Goal: Task Accomplishment & Management: Manage account settings

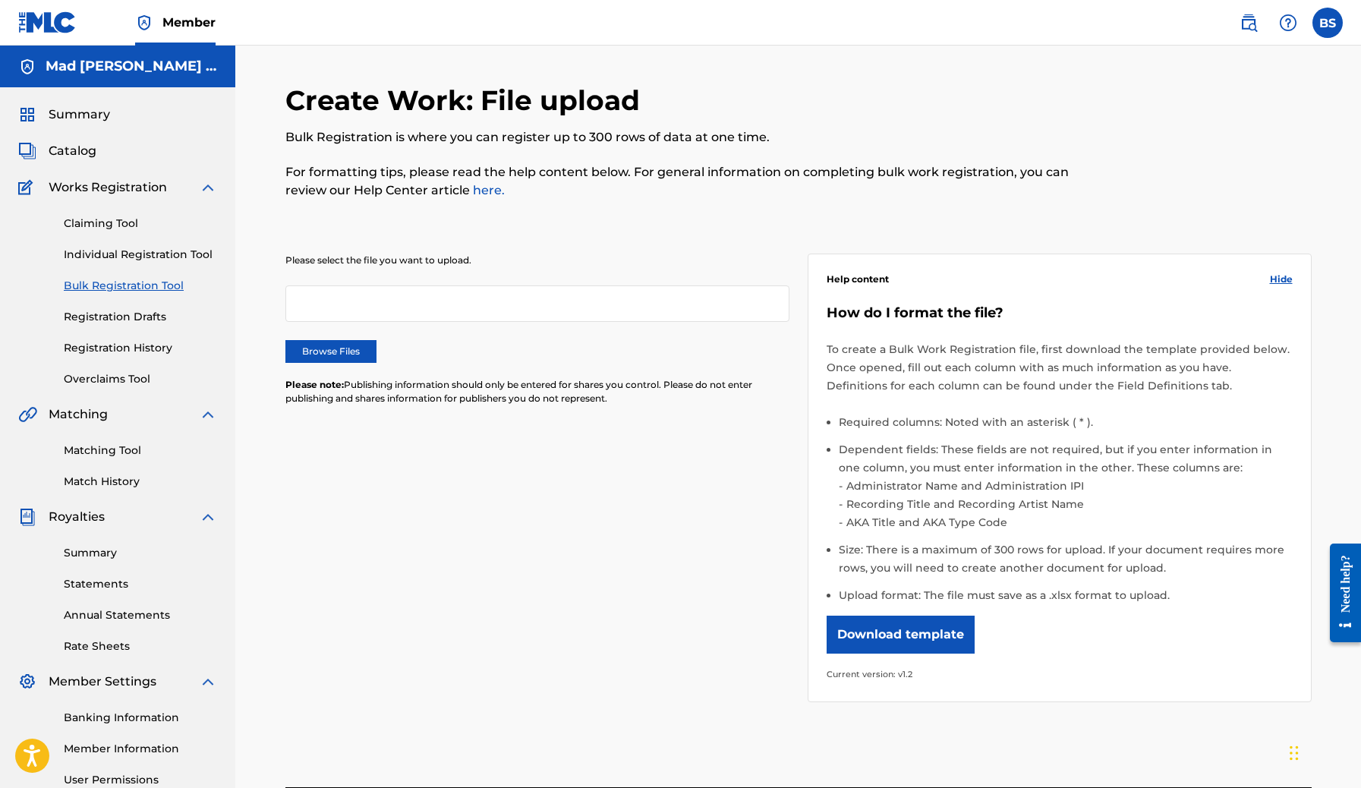
scroll to position [153, 0]
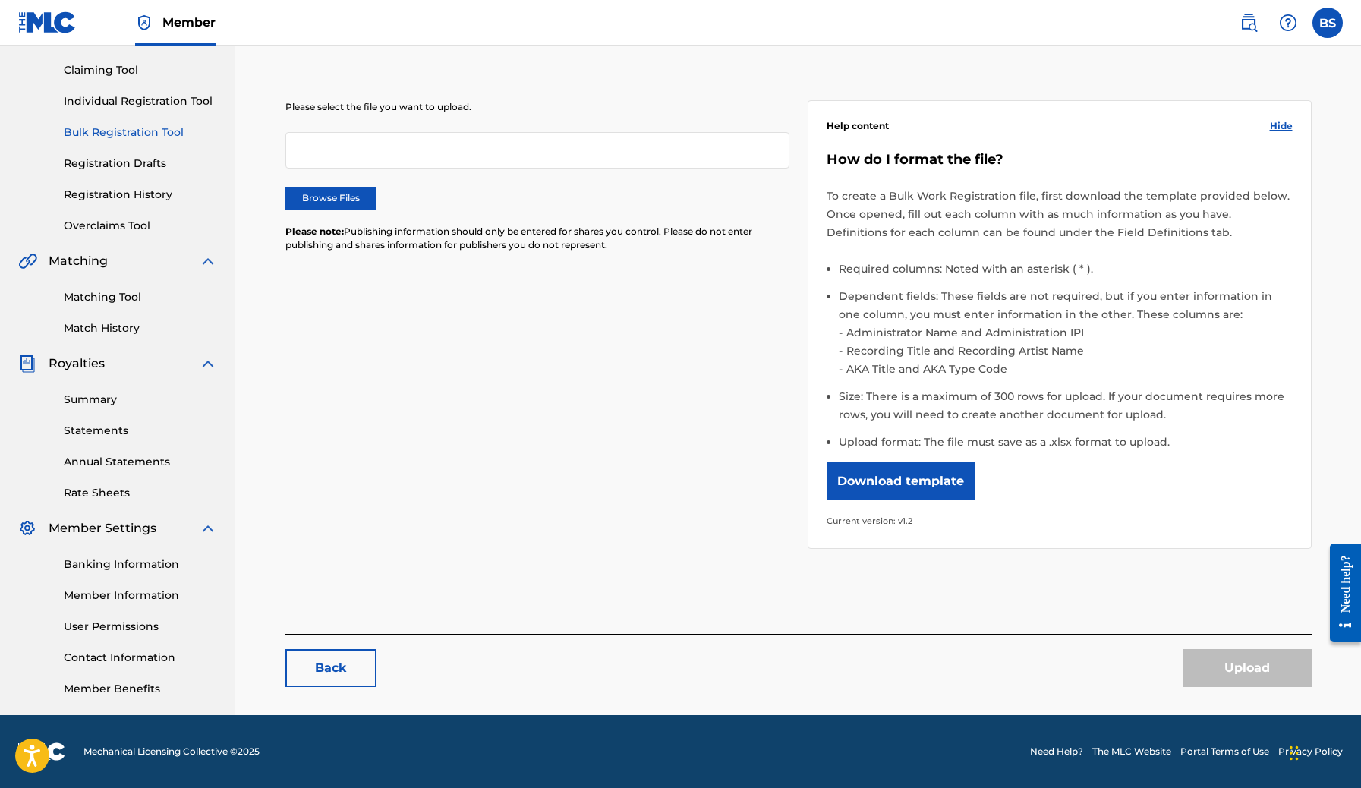
click at [128, 597] on link "Member Information" at bounding box center [140, 595] width 153 height 16
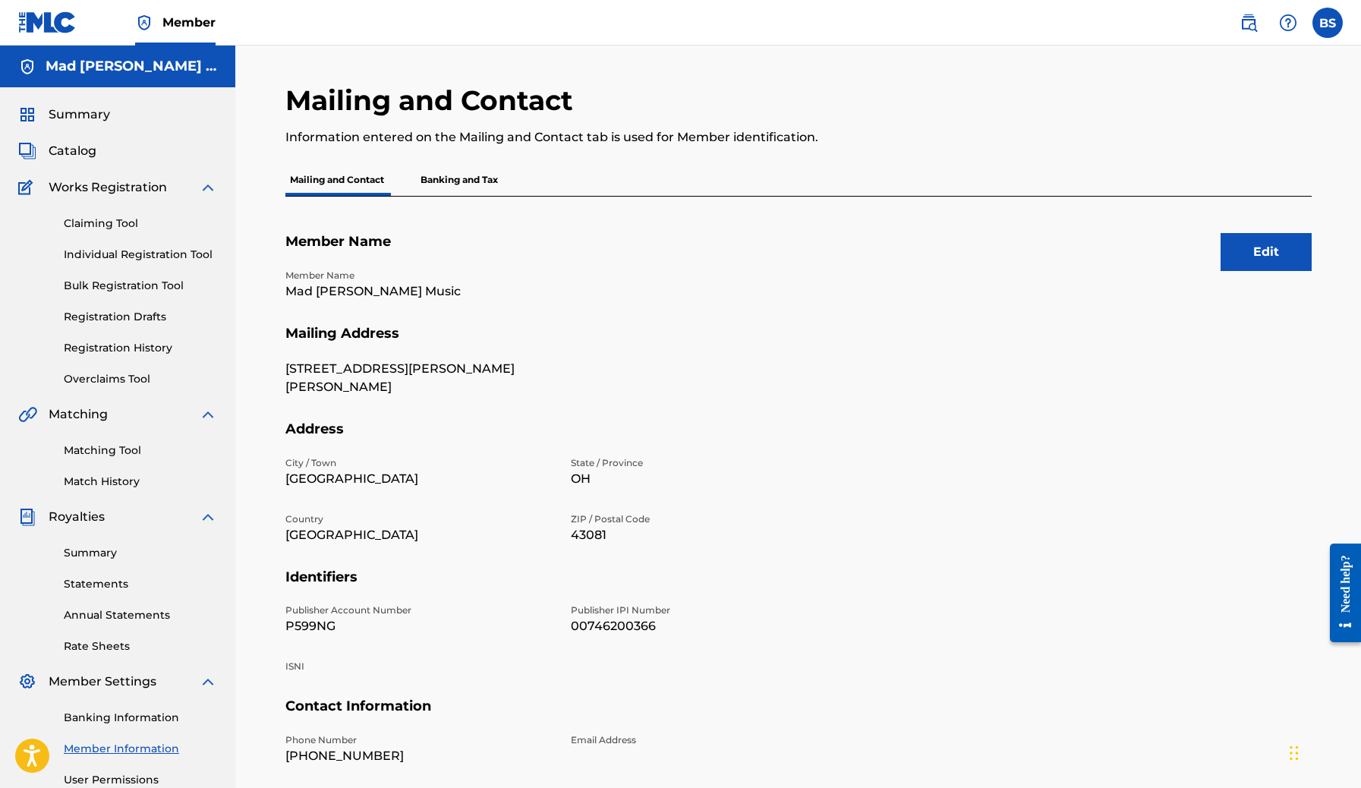
click at [320, 631] on p "P599NG" at bounding box center [418, 626] width 267 height 18
copy p "P599NG"
click at [480, 174] on p "Banking and Tax" at bounding box center [459, 180] width 87 height 32
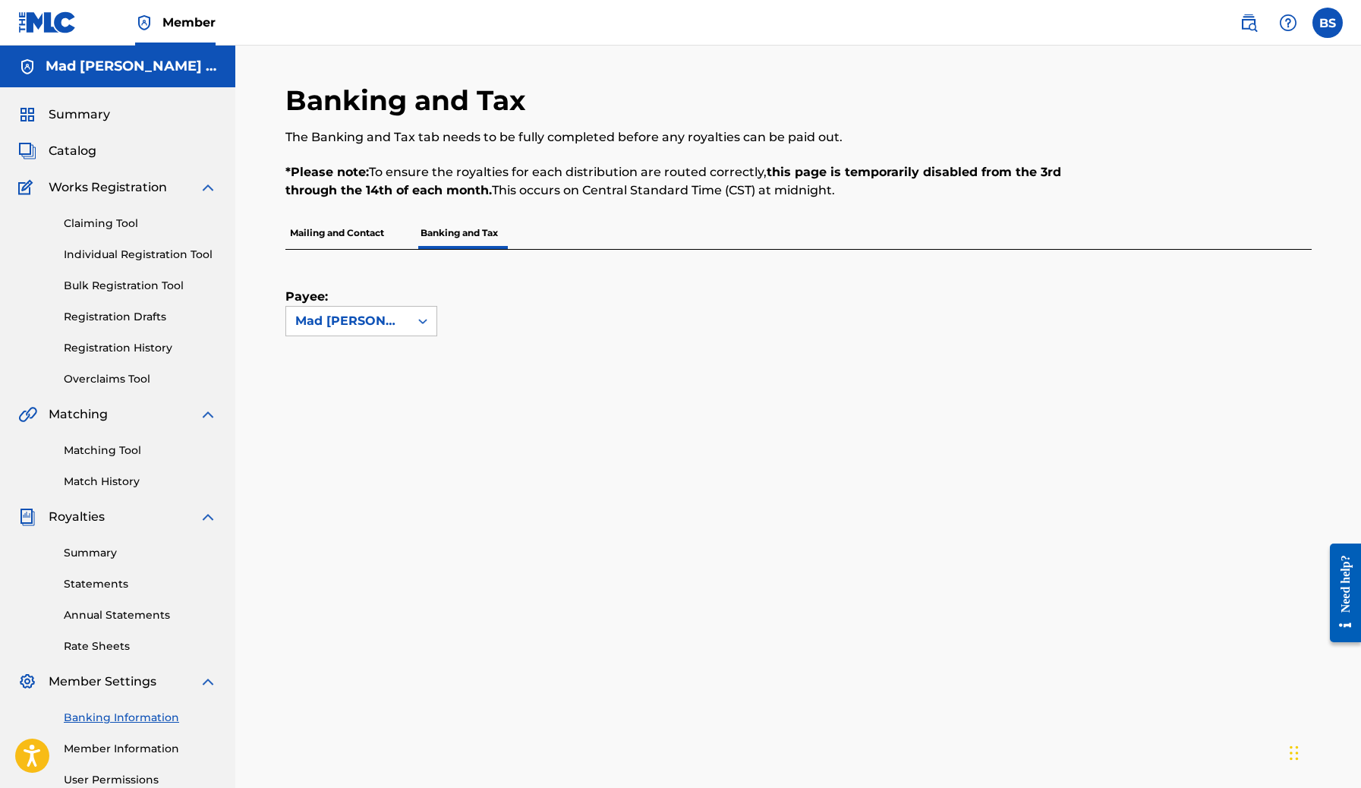
click at [118, 282] on link "Bulk Registration Tool" at bounding box center [140, 286] width 153 height 16
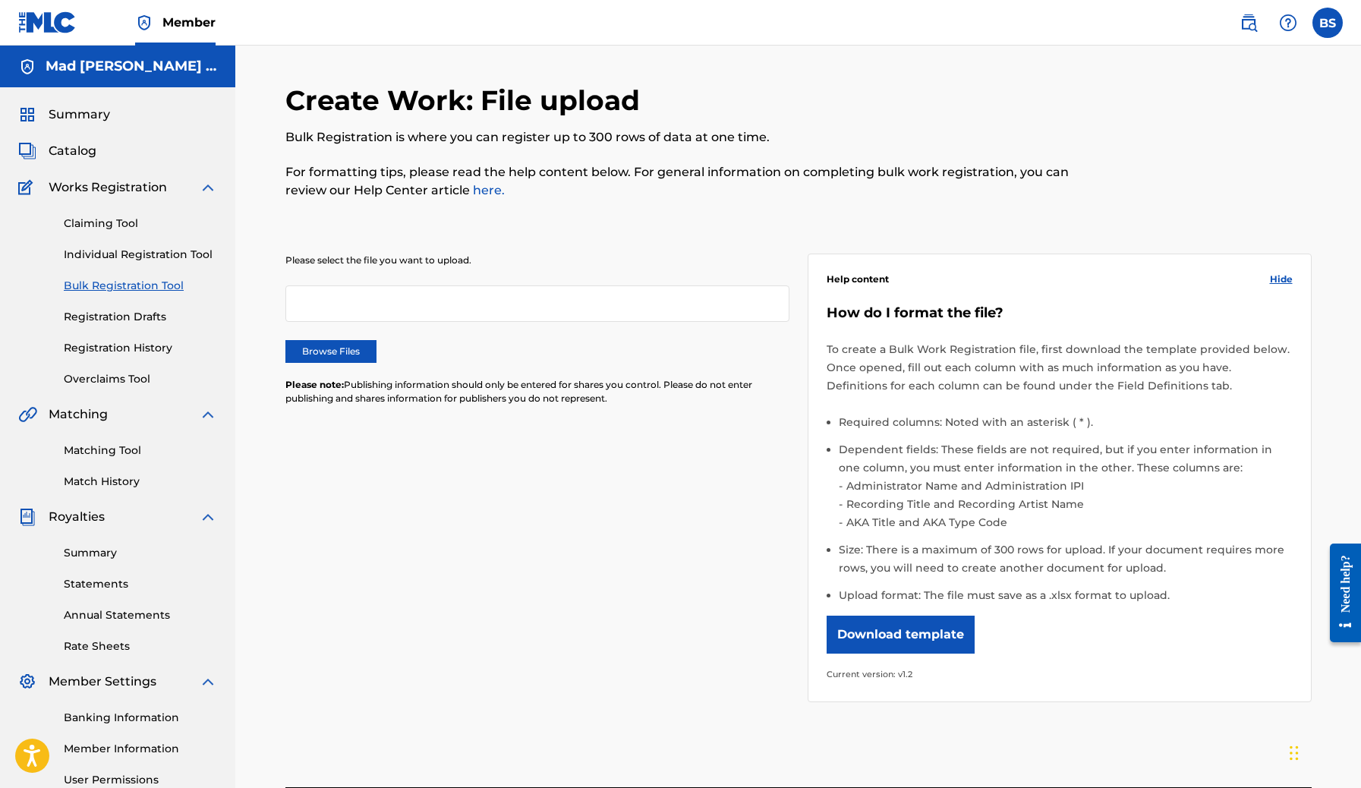
click at [332, 348] on label "Browse Files" at bounding box center [330, 351] width 91 height 23
click at [0, 0] on input "Browse Files" at bounding box center [0, 0] width 0 height 0
click at [341, 336] on div "Please select the file you want to upload. Browse Files Please note: Publishing…" at bounding box center [537, 339] width 504 height 170
click at [341, 349] on label "Browse Files" at bounding box center [330, 351] width 91 height 23
click at [0, 0] on input "Browse Files" at bounding box center [0, 0] width 0 height 0
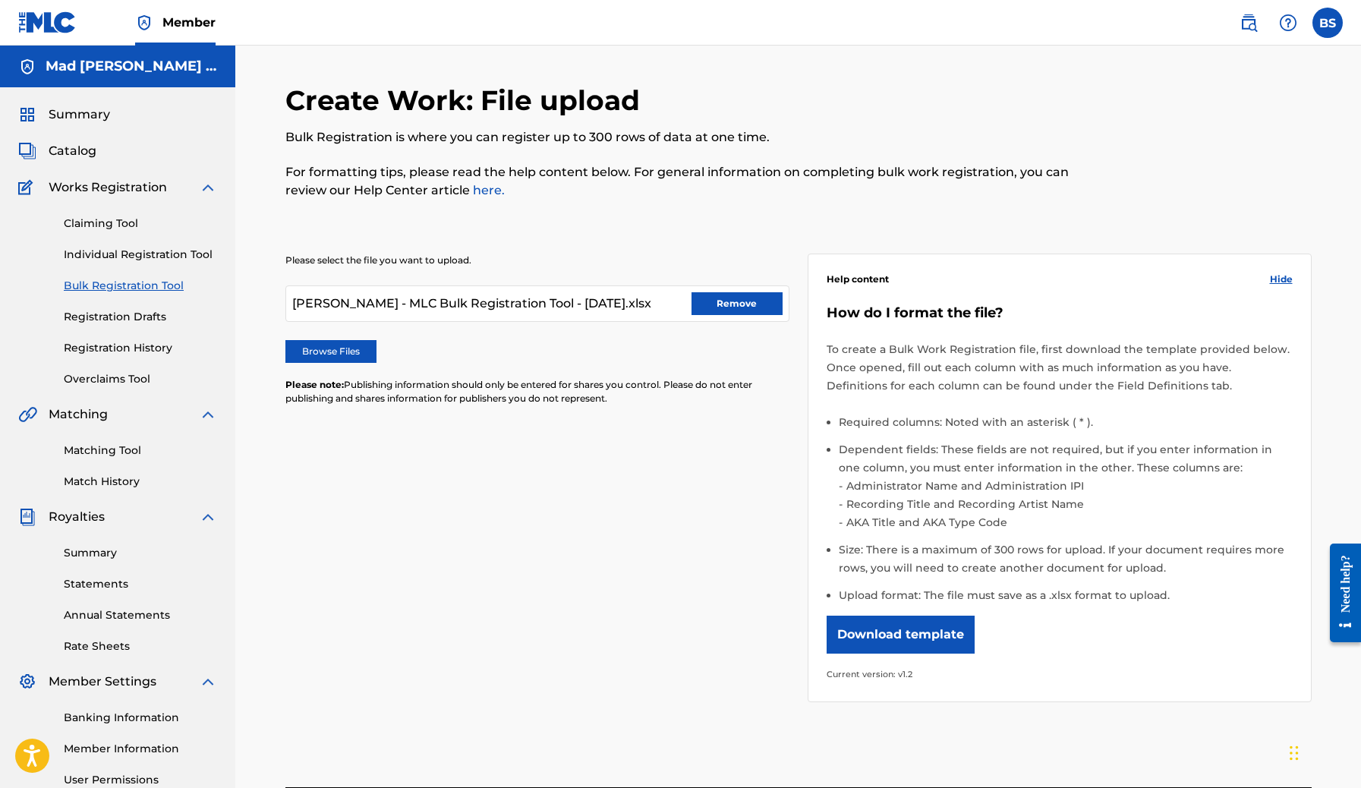
scroll to position [153, 0]
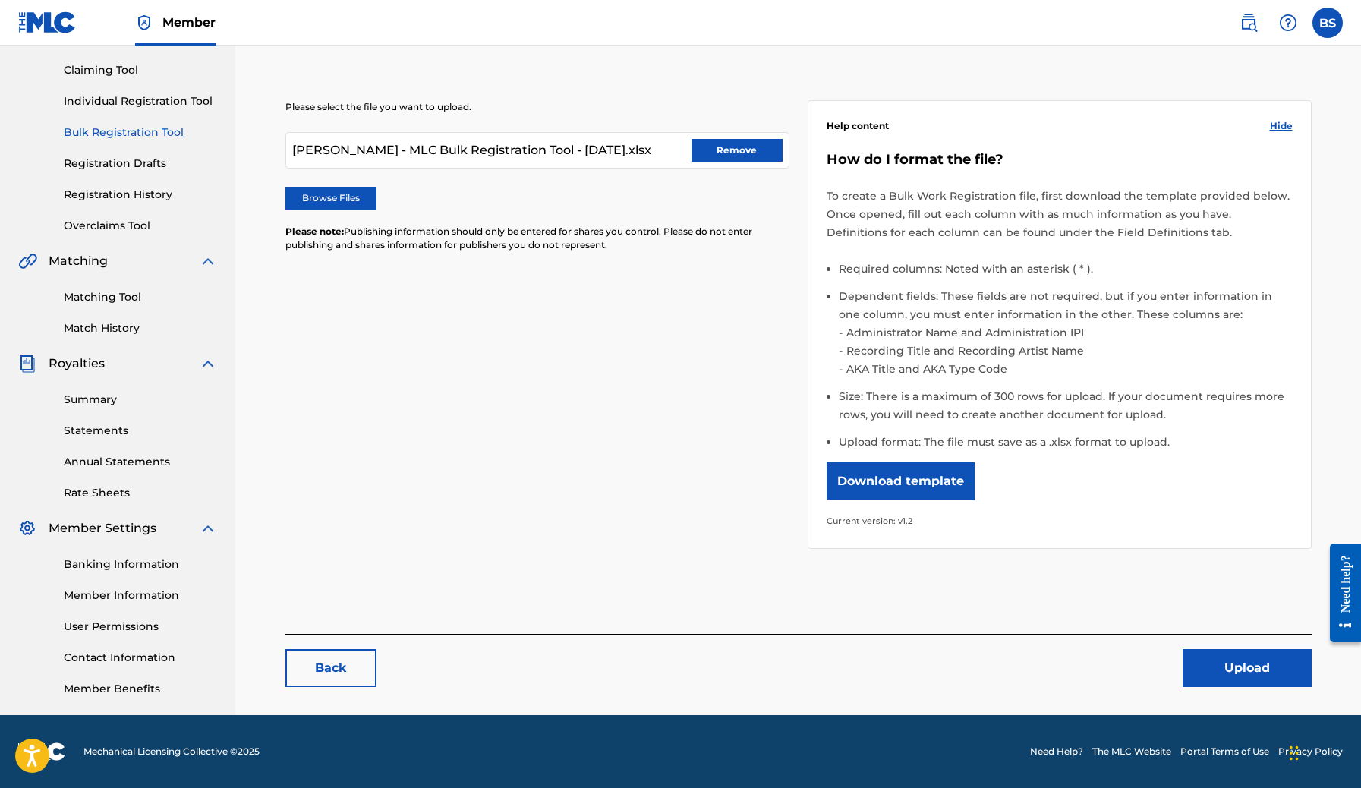
click at [1198, 672] on button "Upload" at bounding box center [1247, 668] width 129 height 38
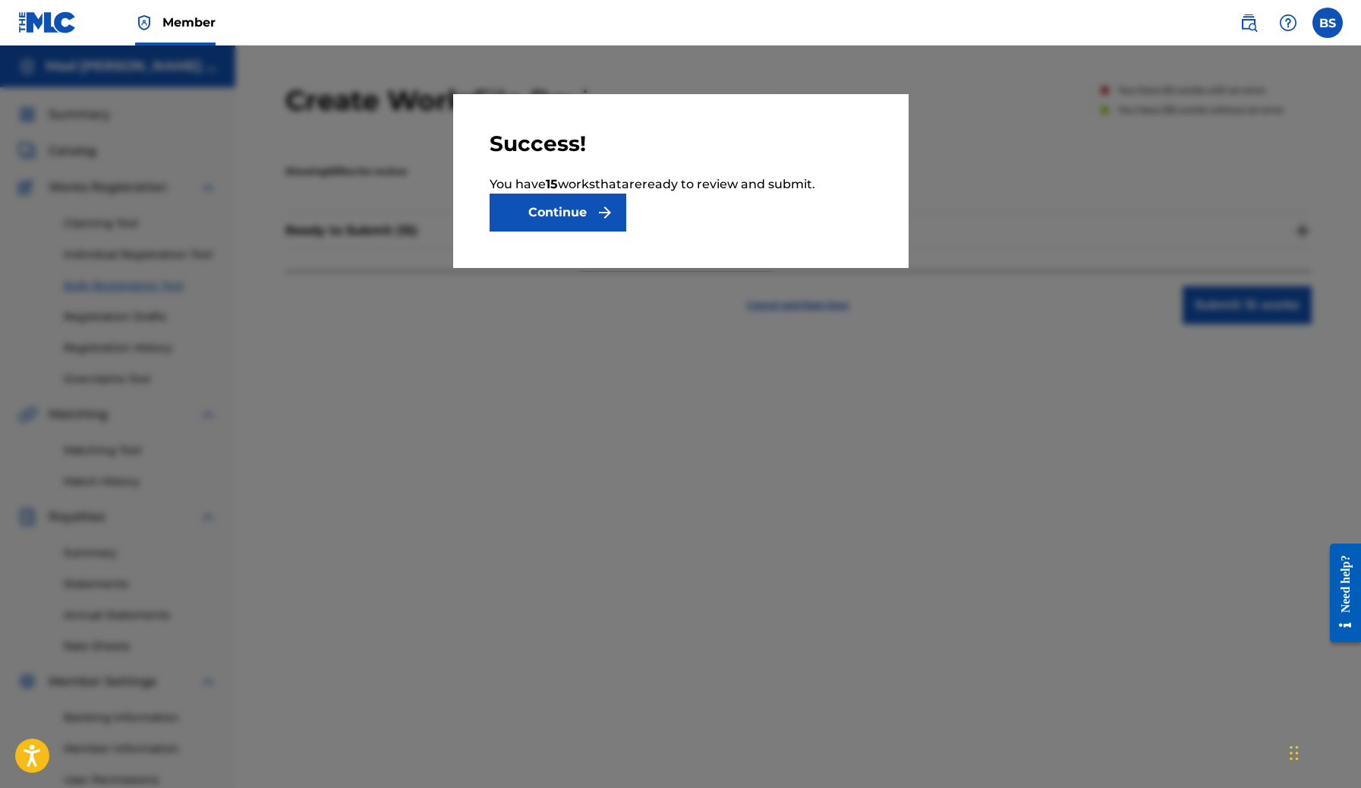
click at [578, 213] on button "Continue" at bounding box center [558, 213] width 137 height 38
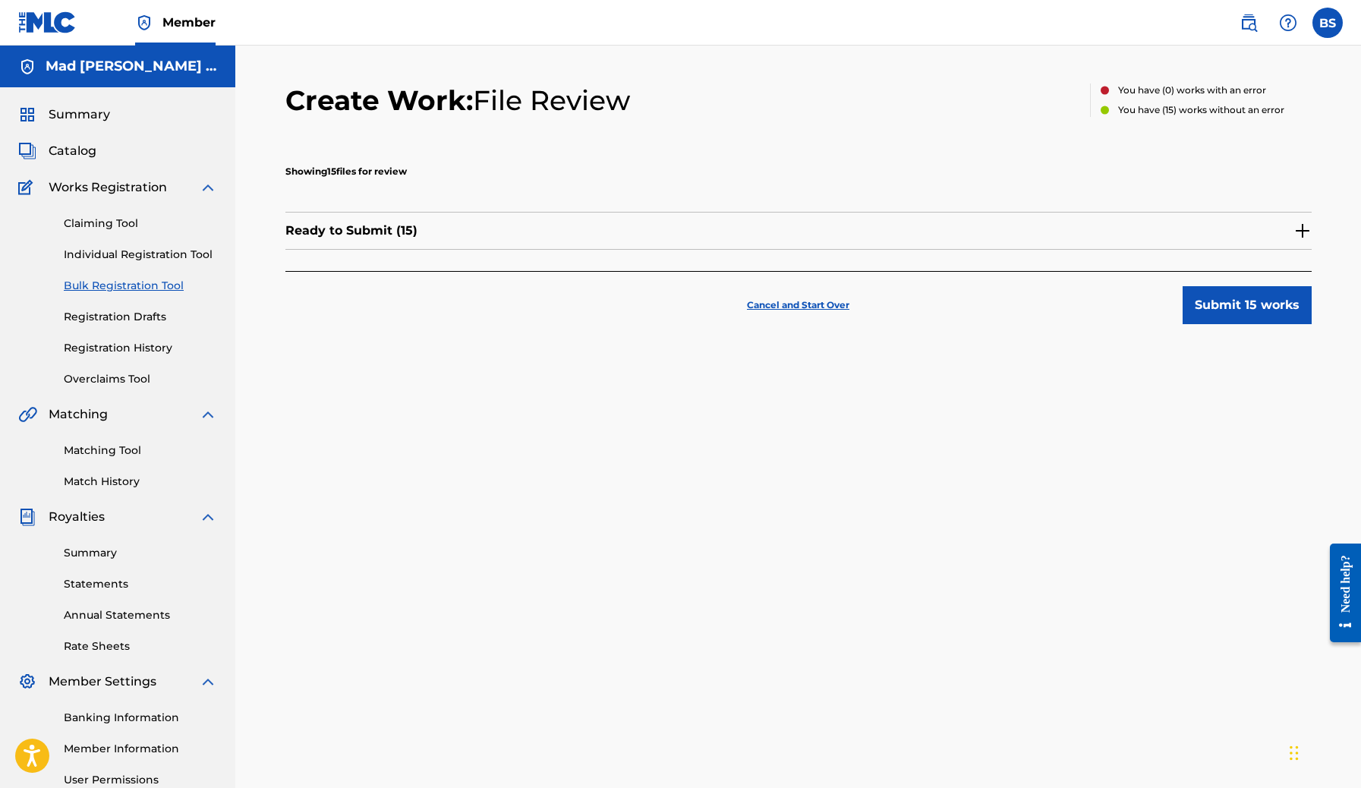
click at [1303, 225] on img at bounding box center [1302, 231] width 18 height 18
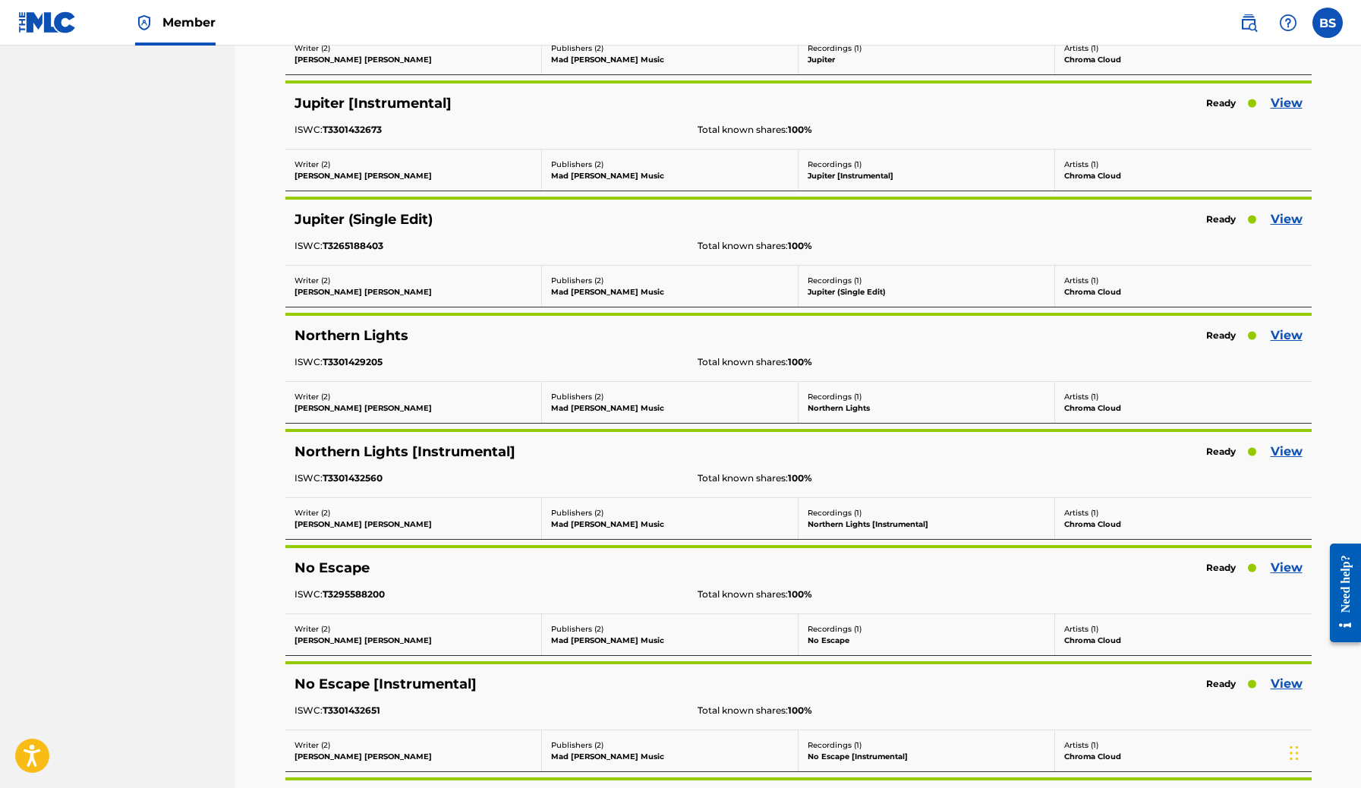
scroll to position [1366, 0]
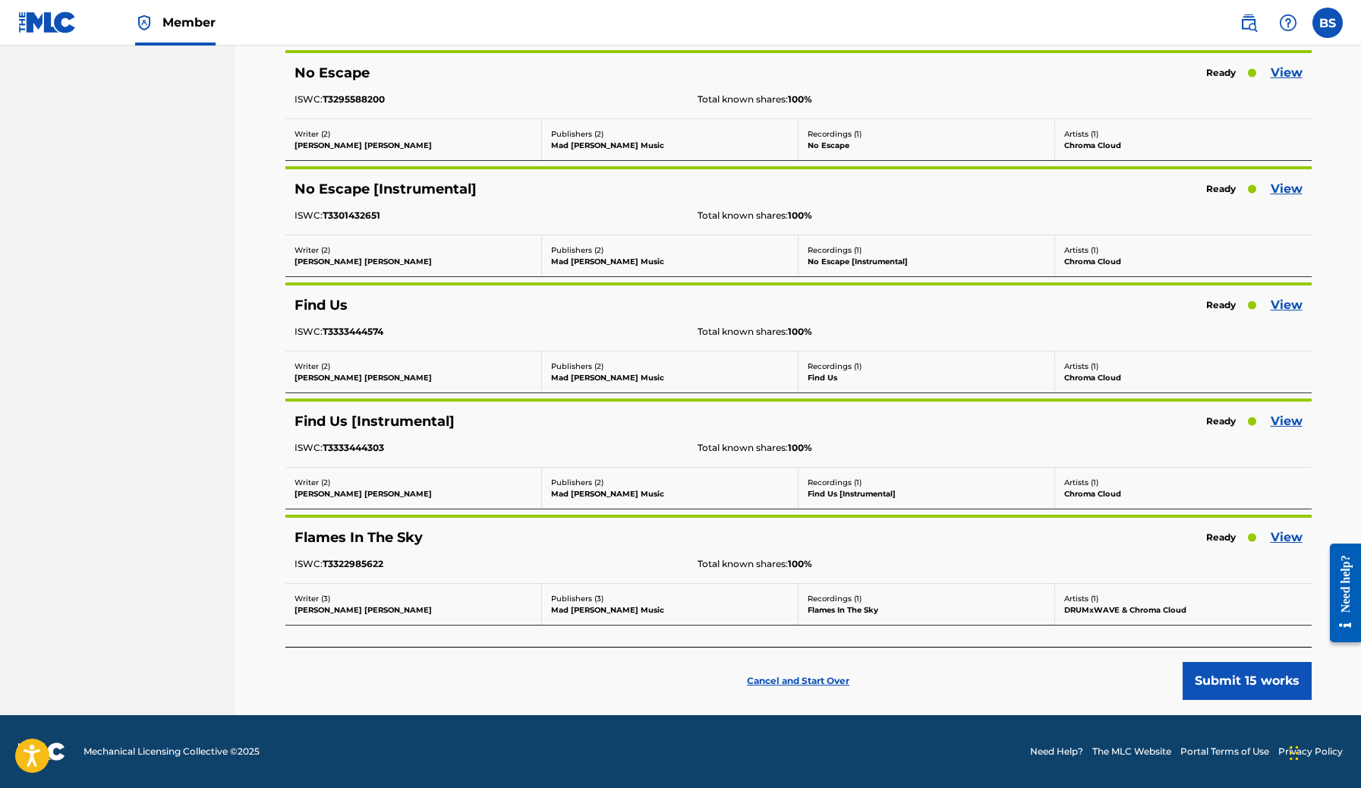
click at [593, 605] on p "Mad [PERSON_NAME] Music" at bounding box center [670, 609] width 238 height 11
click at [1246, 685] on button "Submit 15 works" at bounding box center [1247, 681] width 129 height 38
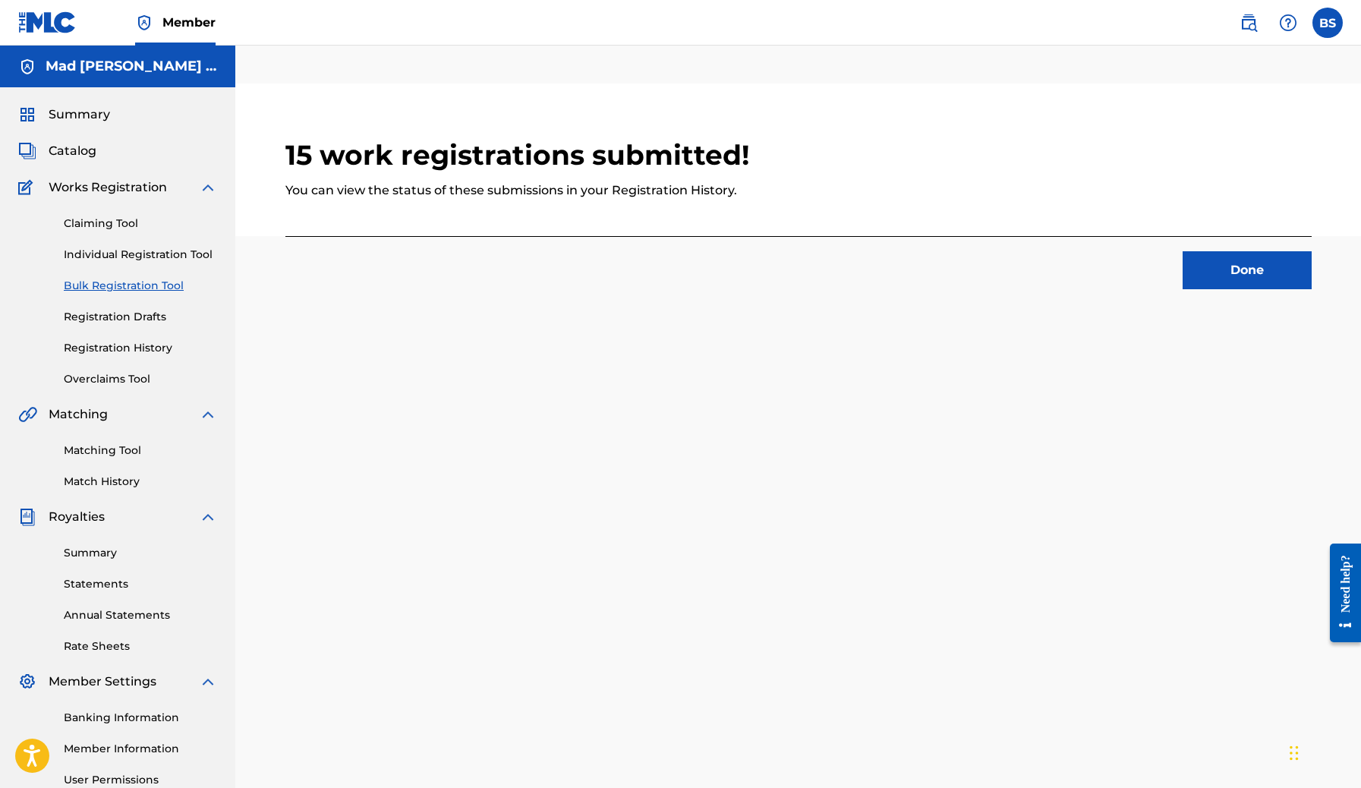
click at [136, 349] on link "Registration History" at bounding box center [140, 348] width 153 height 16
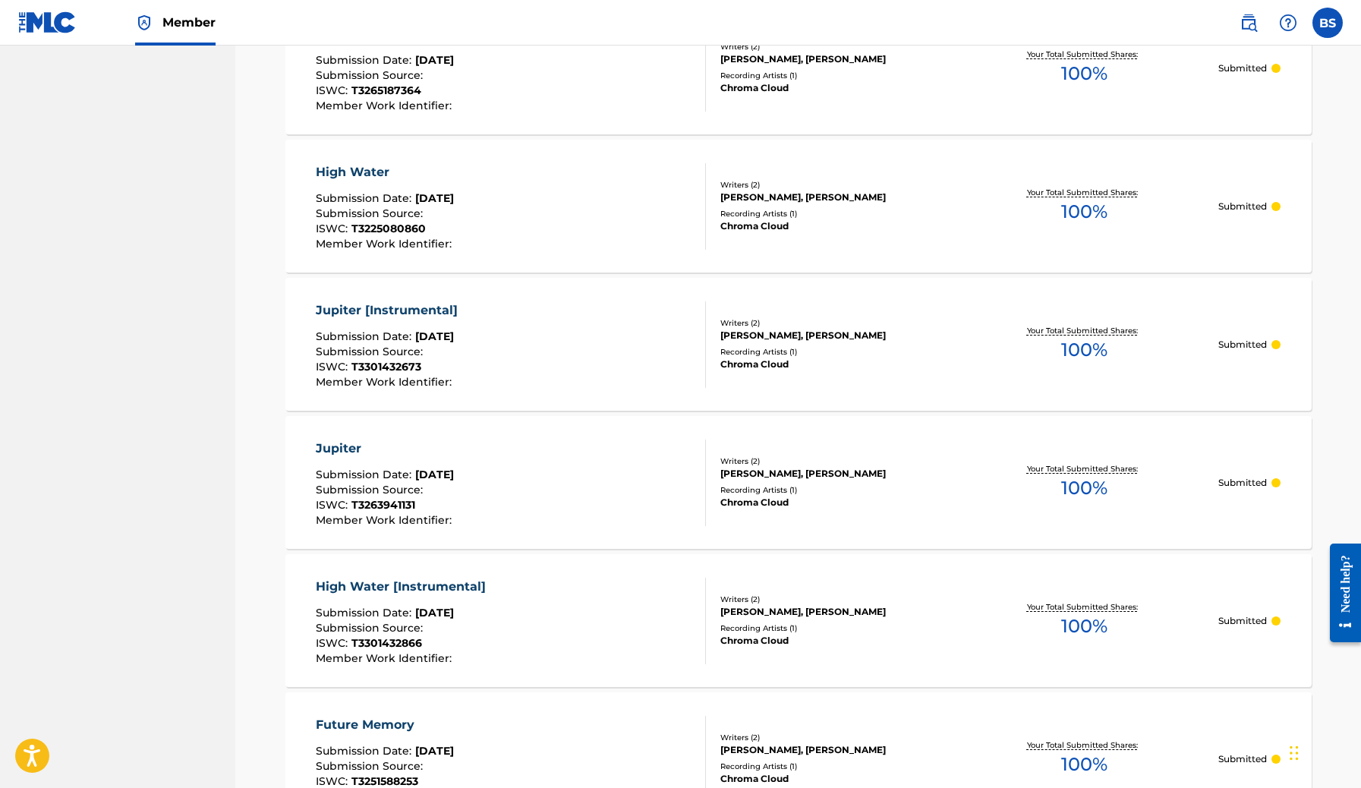
scroll to position [1234, 0]
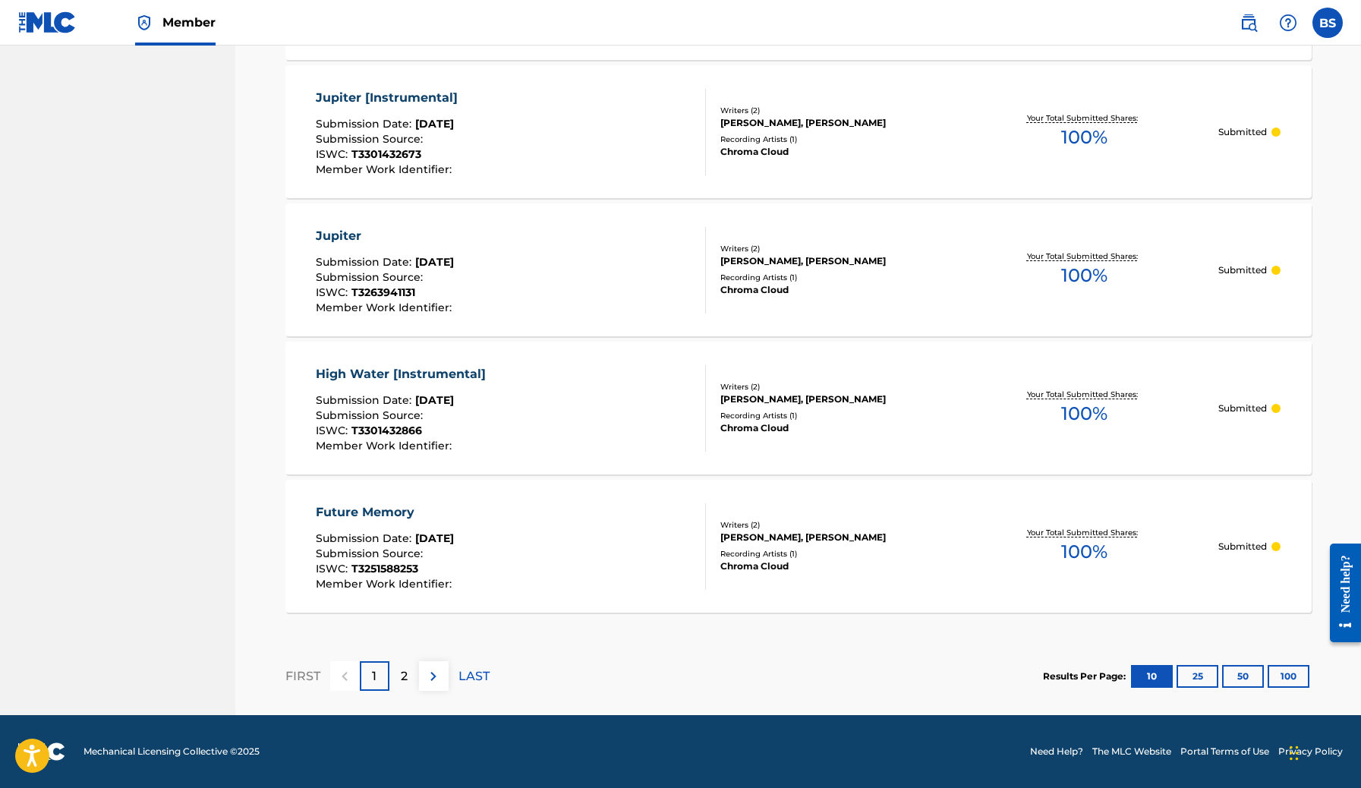
click at [401, 680] on p "2" at bounding box center [404, 676] width 7 height 18
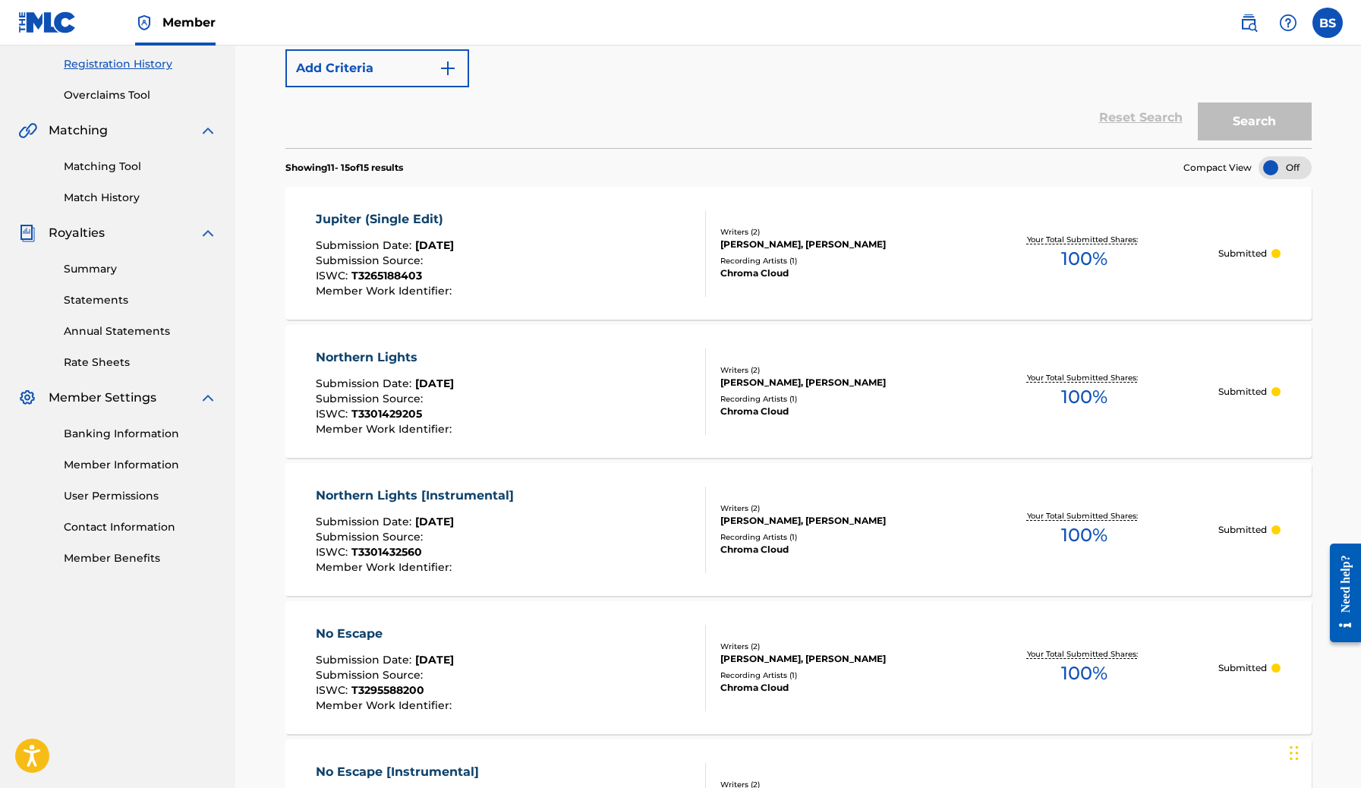
scroll to position [543, 0]
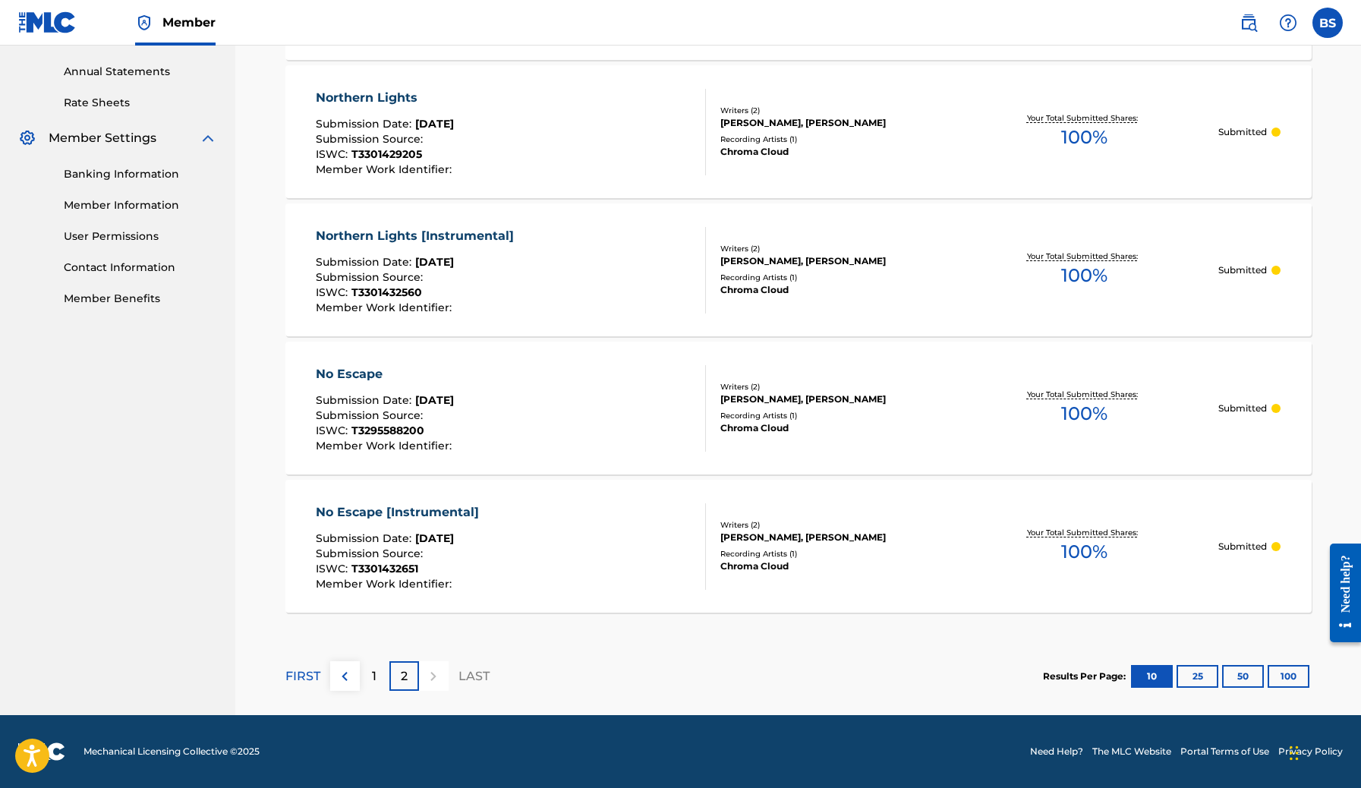
click at [376, 672] on p "1" at bounding box center [374, 676] width 5 height 18
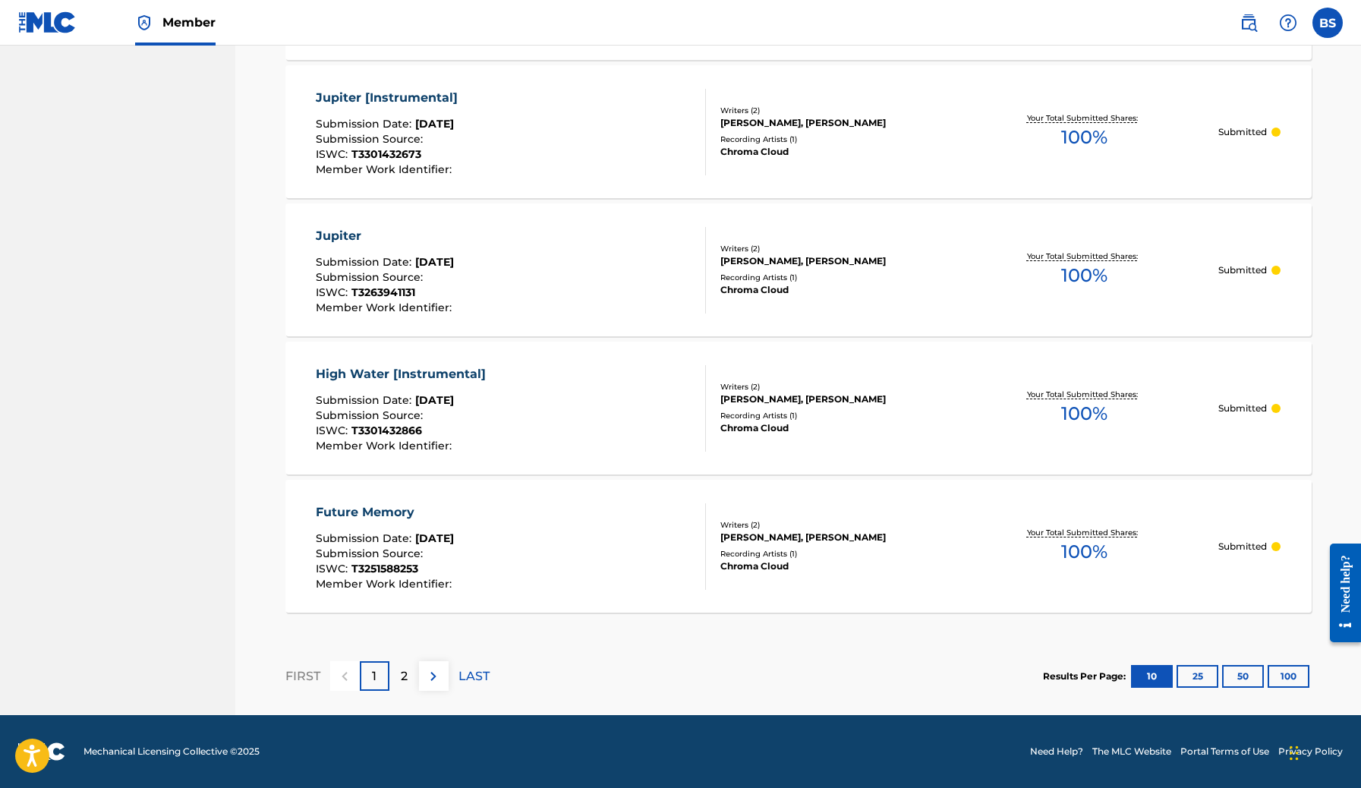
click at [407, 675] on div "2" at bounding box center [404, 676] width 30 height 30
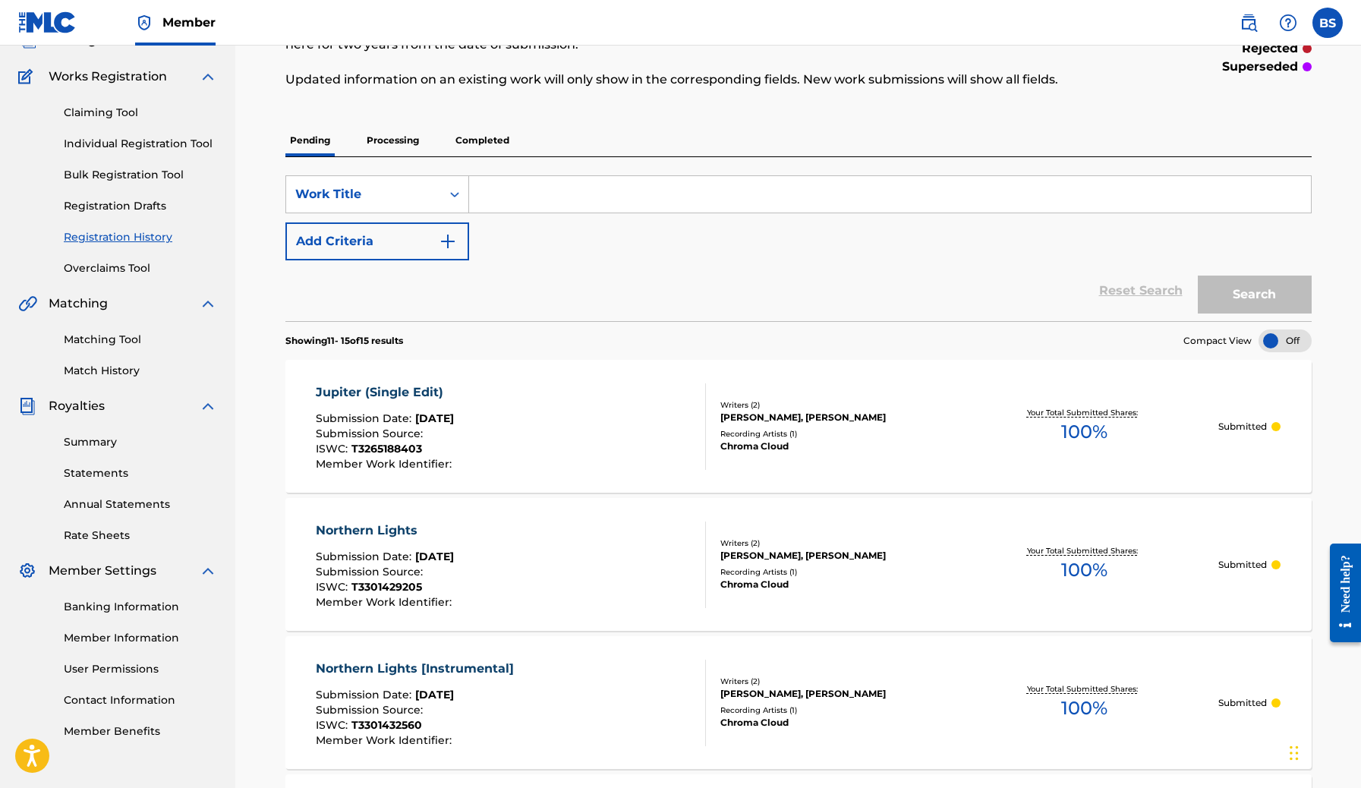
scroll to position [0, 0]
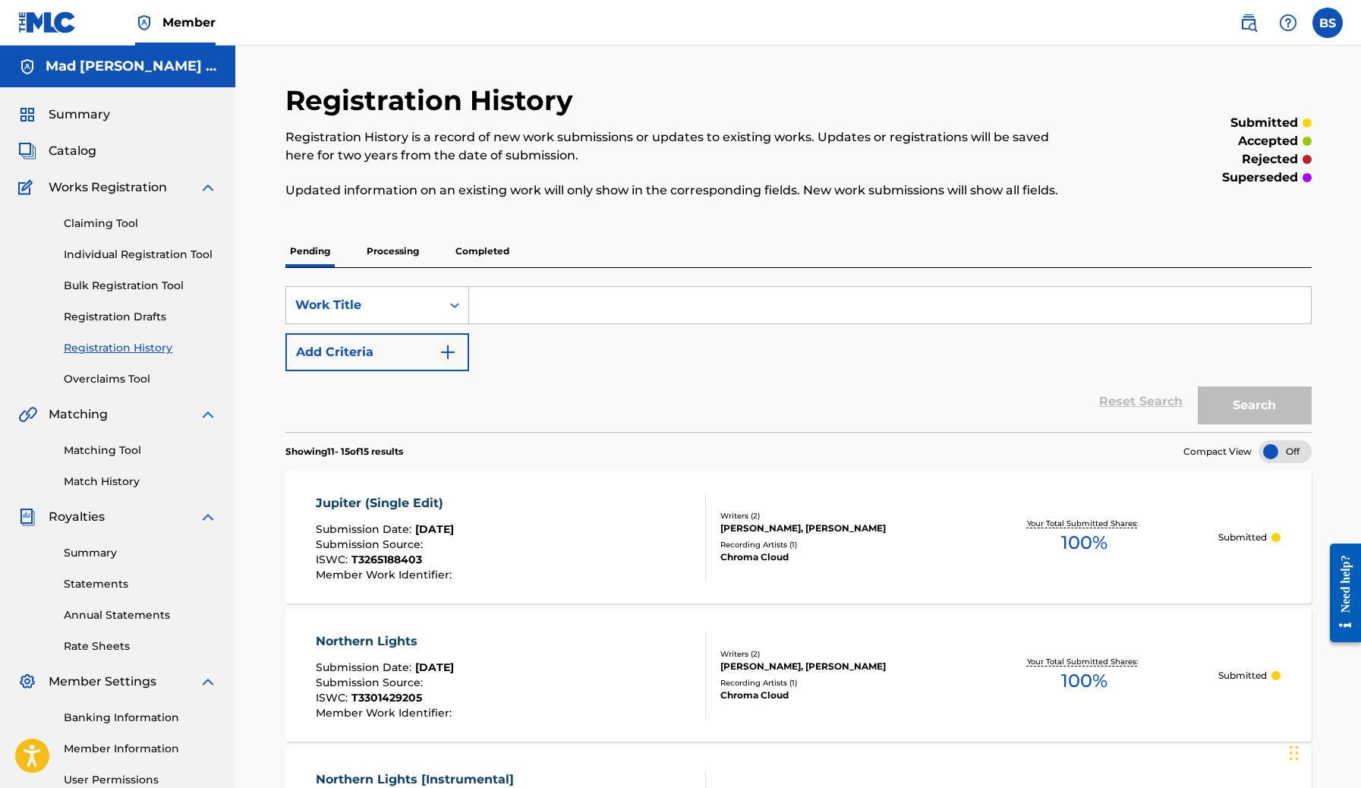
click at [67, 148] on span "Catalog" at bounding box center [73, 151] width 48 height 18
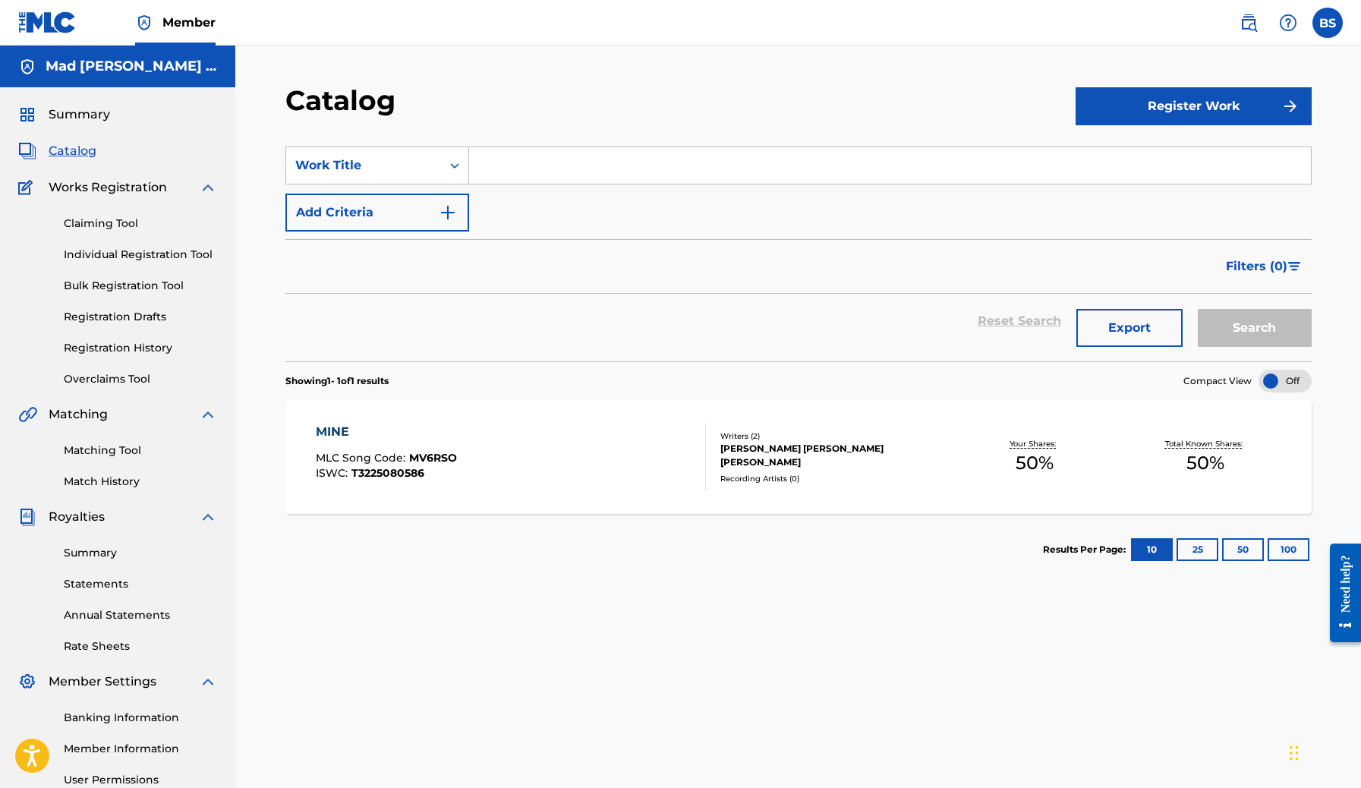
click at [442, 454] on span "MV6RSO" at bounding box center [433, 458] width 48 height 14
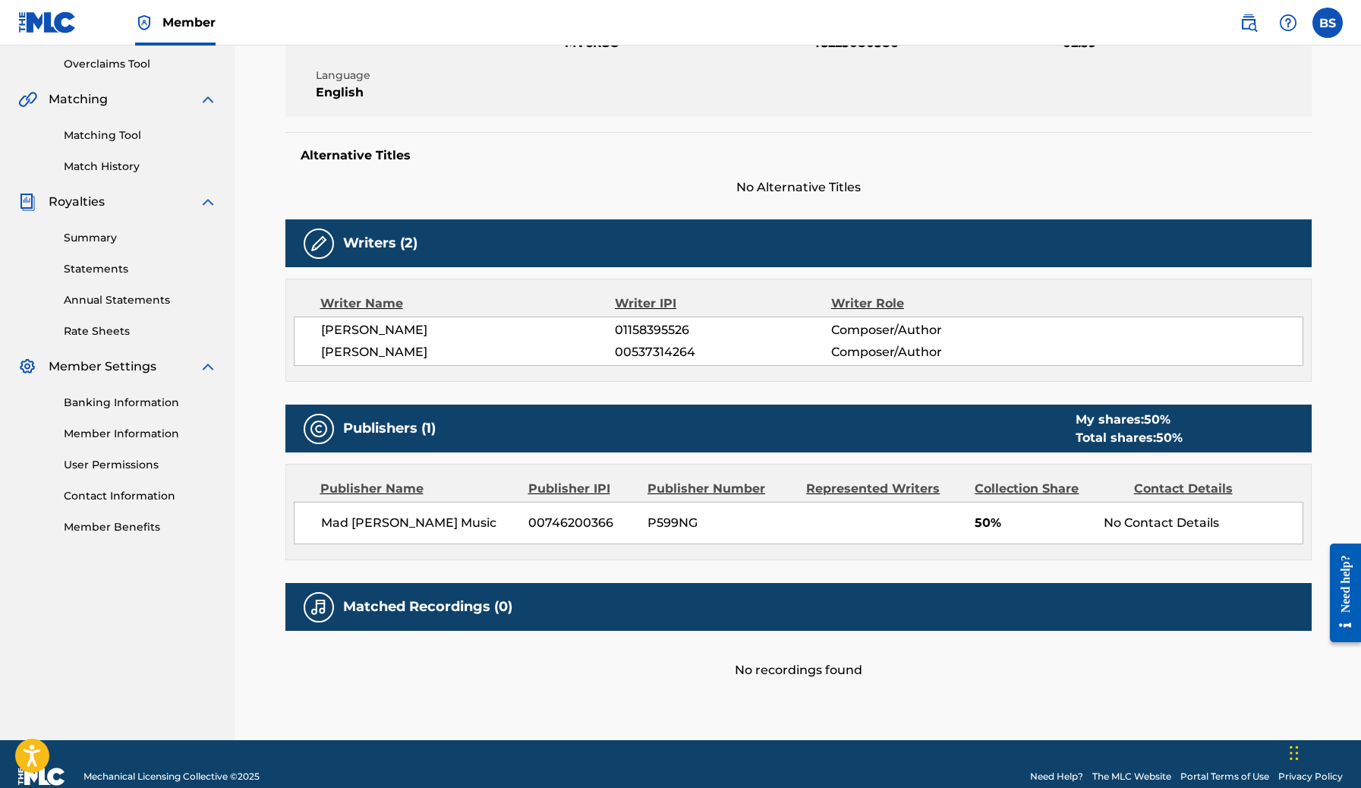
scroll to position [339, 0]
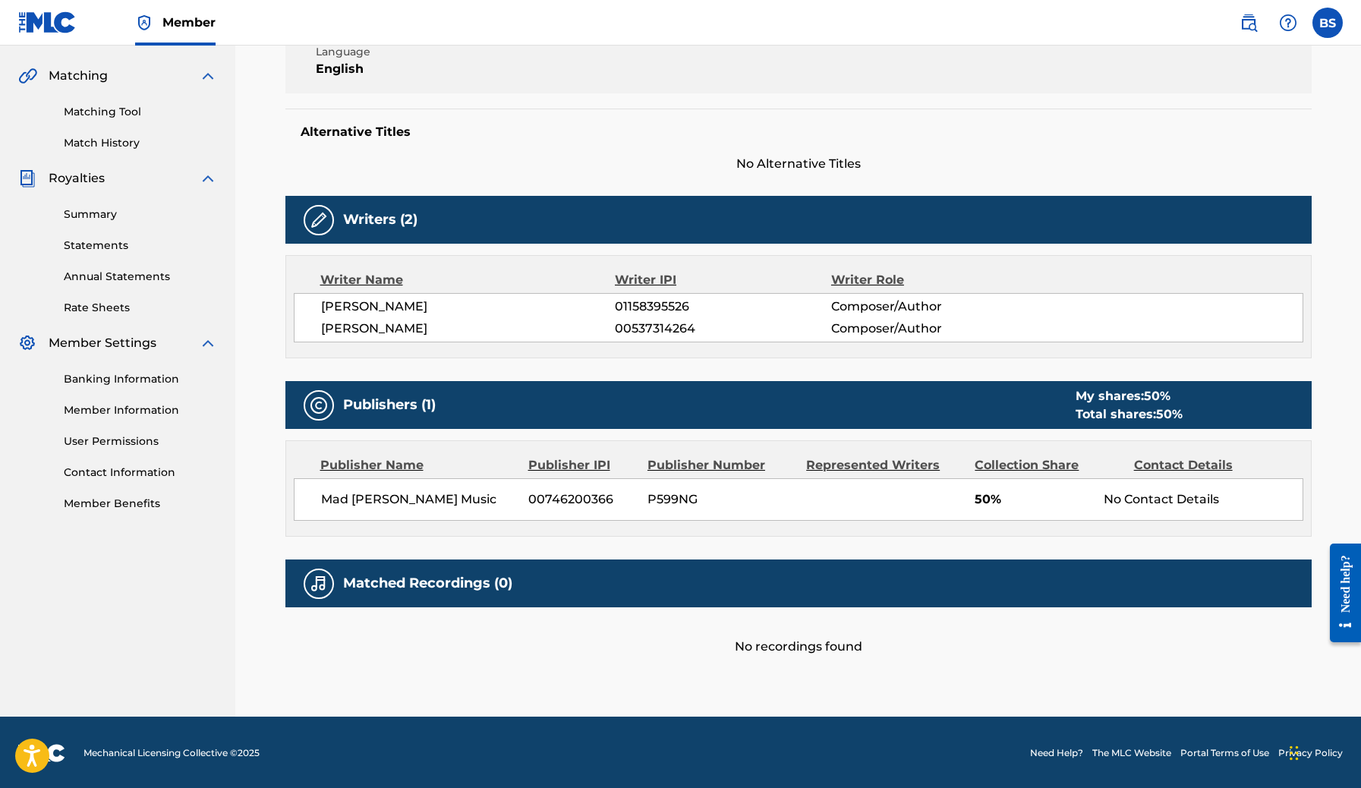
click at [315, 580] on img at bounding box center [319, 584] width 18 height 18
click at [207, 342] on img at bounding box center [208, 343] width 18 height 18
click at [89, 219] on link "Summary" at bounding box center [140, 214] width 153 height 16
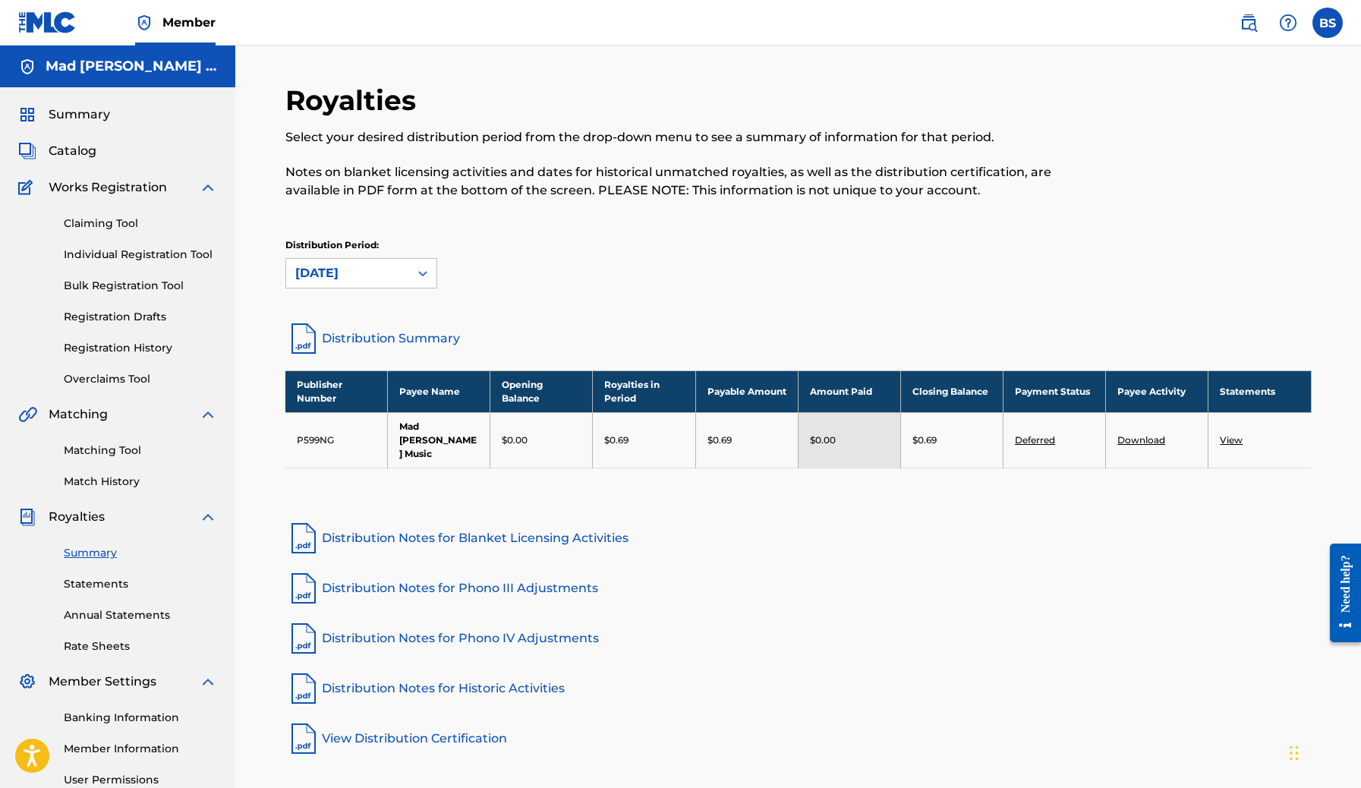
click at [1046, 435] on link "Deferred" at bounding box center [1035, 439] width 40 height 11
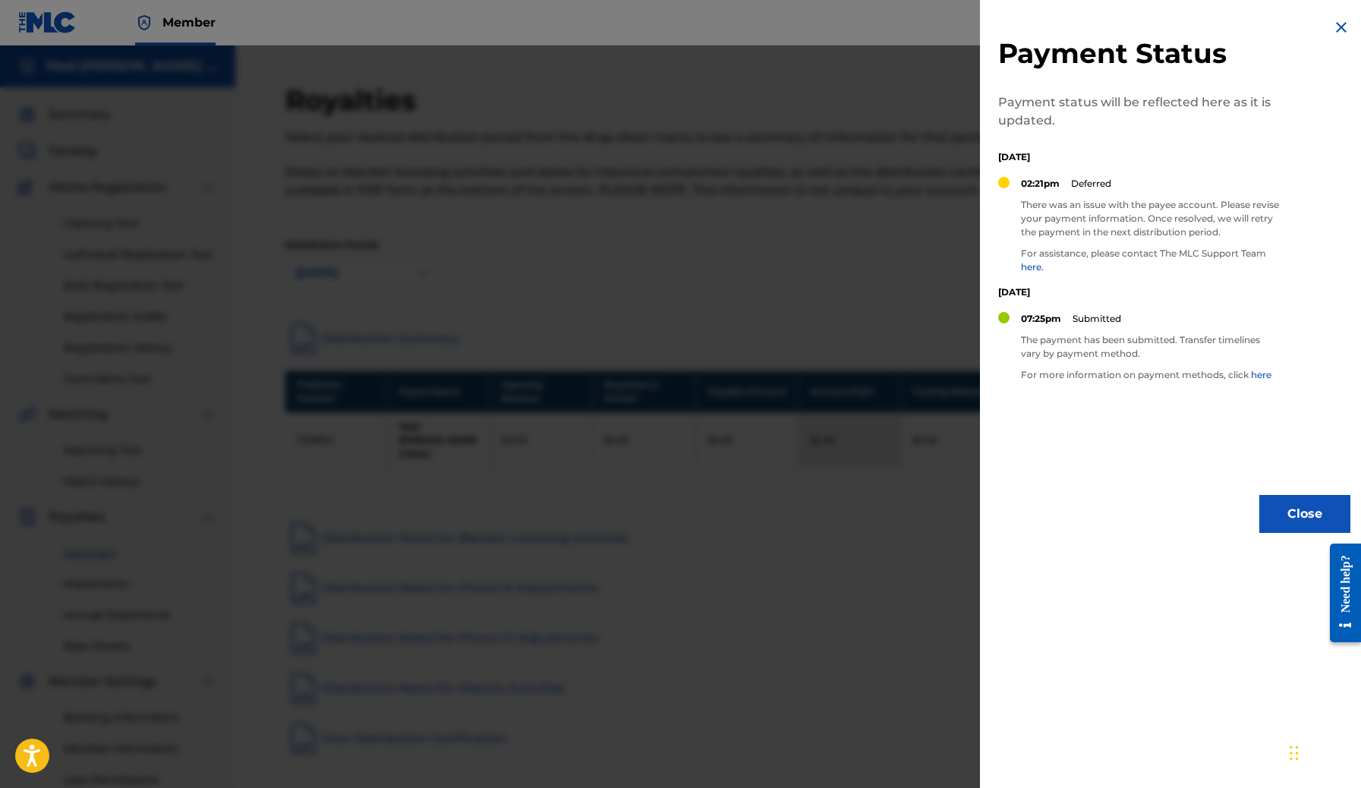
click at [877, 449] on div at bounding box center [680, 440] width 1361 height 788
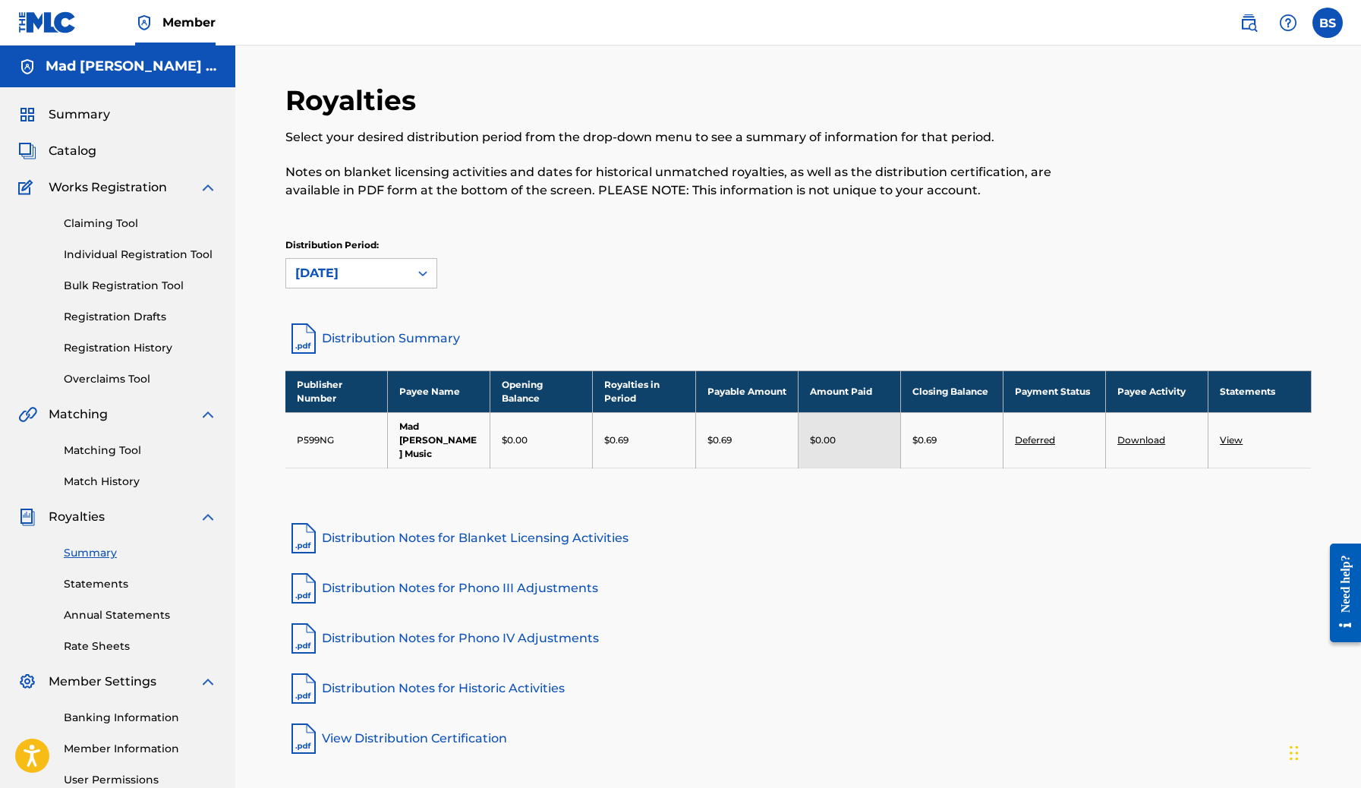
click at [1236, 434] on link "View" at bounding box center [1231, 439] width 23 height 11
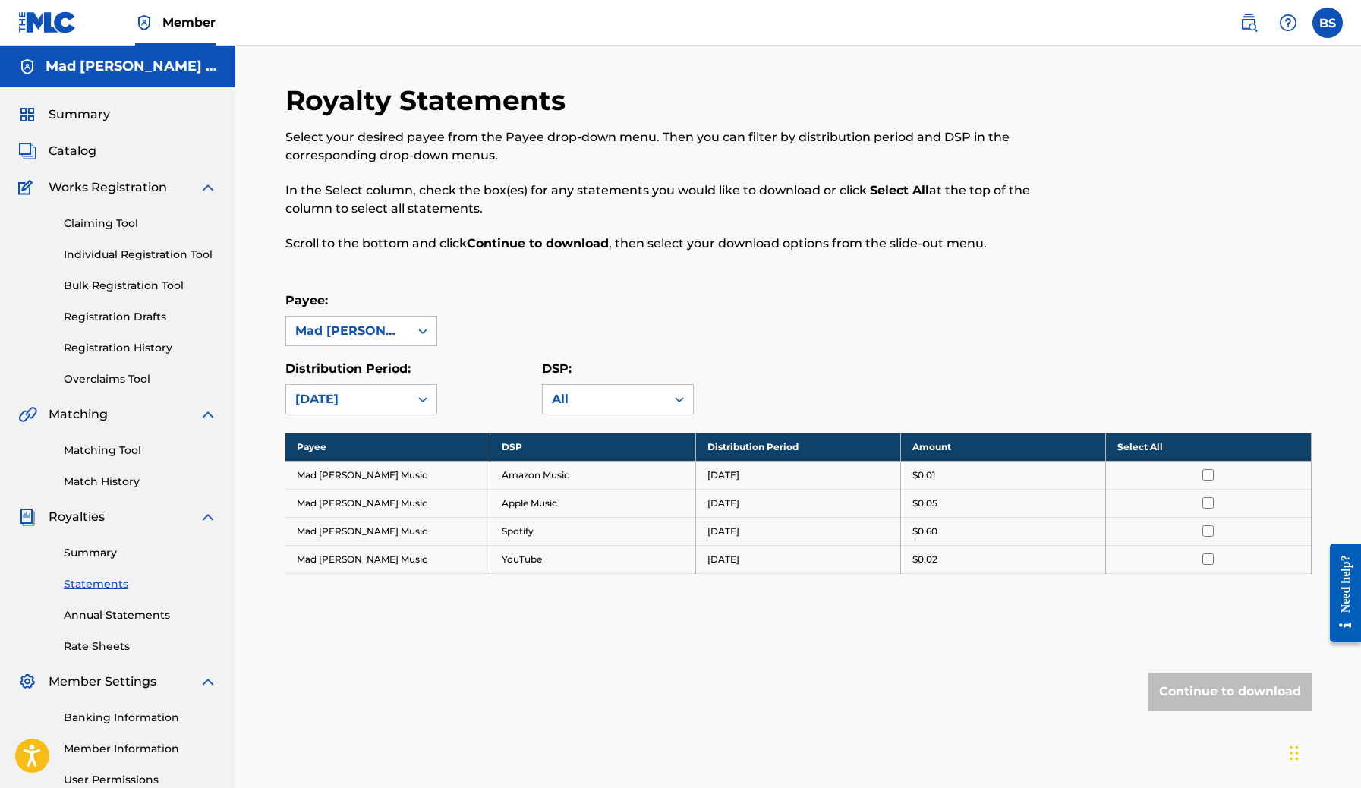
click at [1208, 532] on input "checkbox" at bounding box center [1207, 530] width 11 height 11
click at [1214, 681] on button "Continue to download" at bounding box center [1229, 691] width 163 height 38
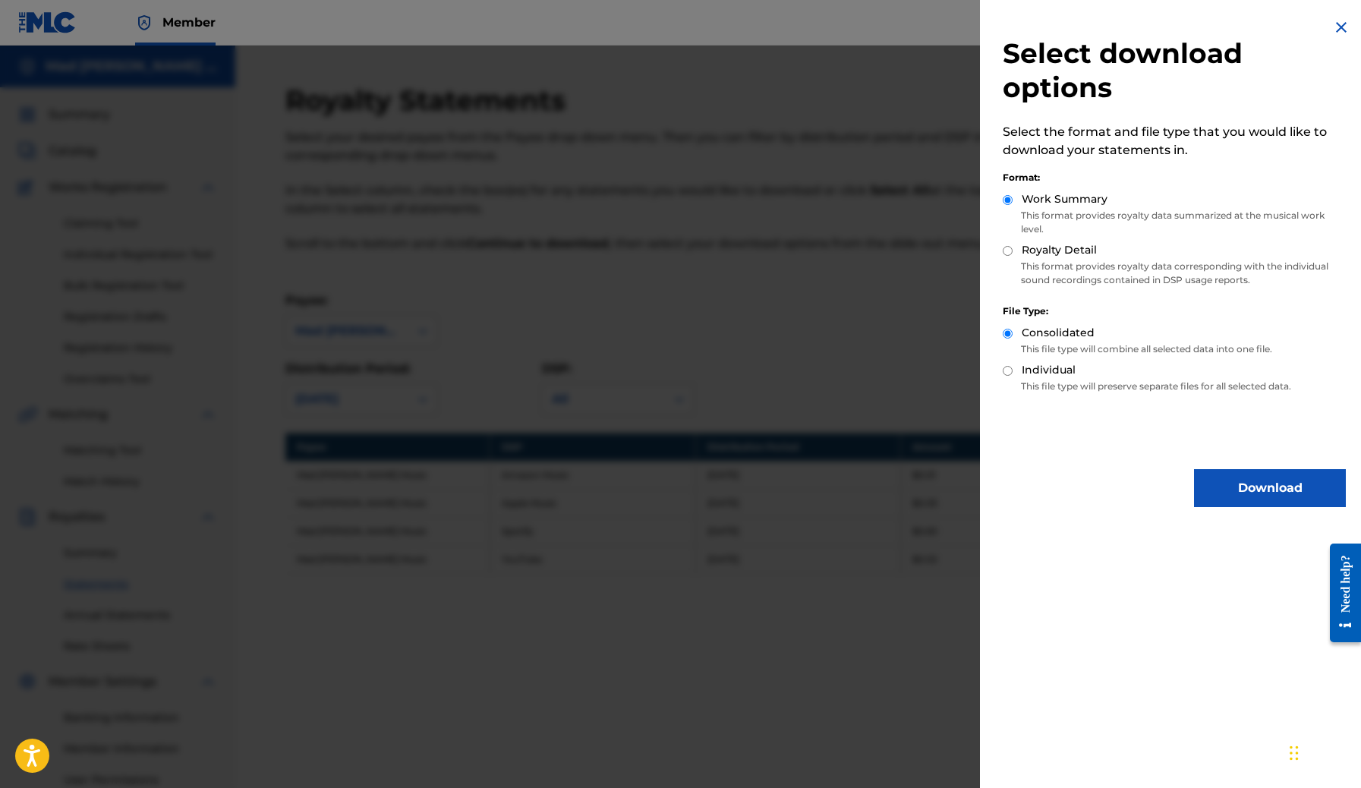
click at [1224, 483] on button "Download" at bounding box center [1270, 488] width 152 height 38
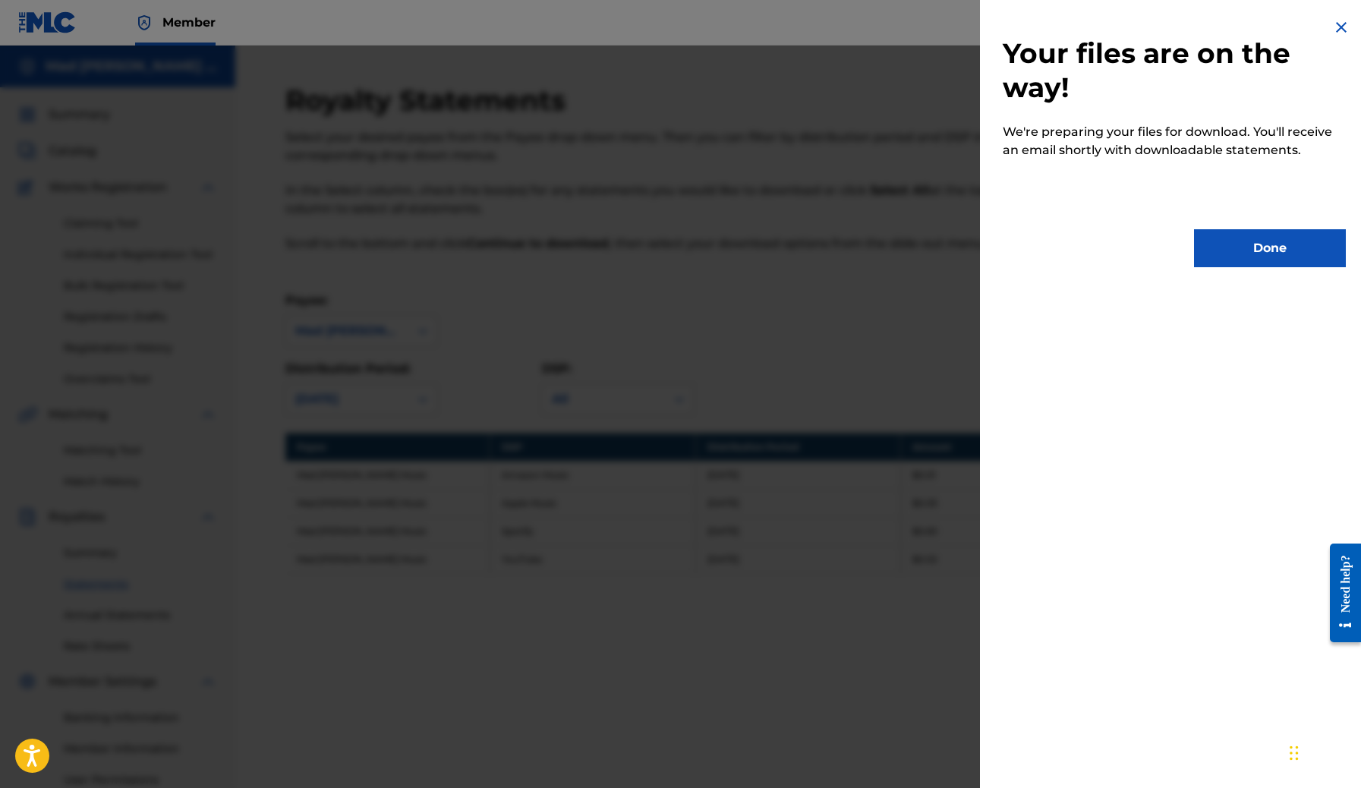
click at [1230, 253] on button "Done" at bounding box center [1270, 248] width 152 height 38
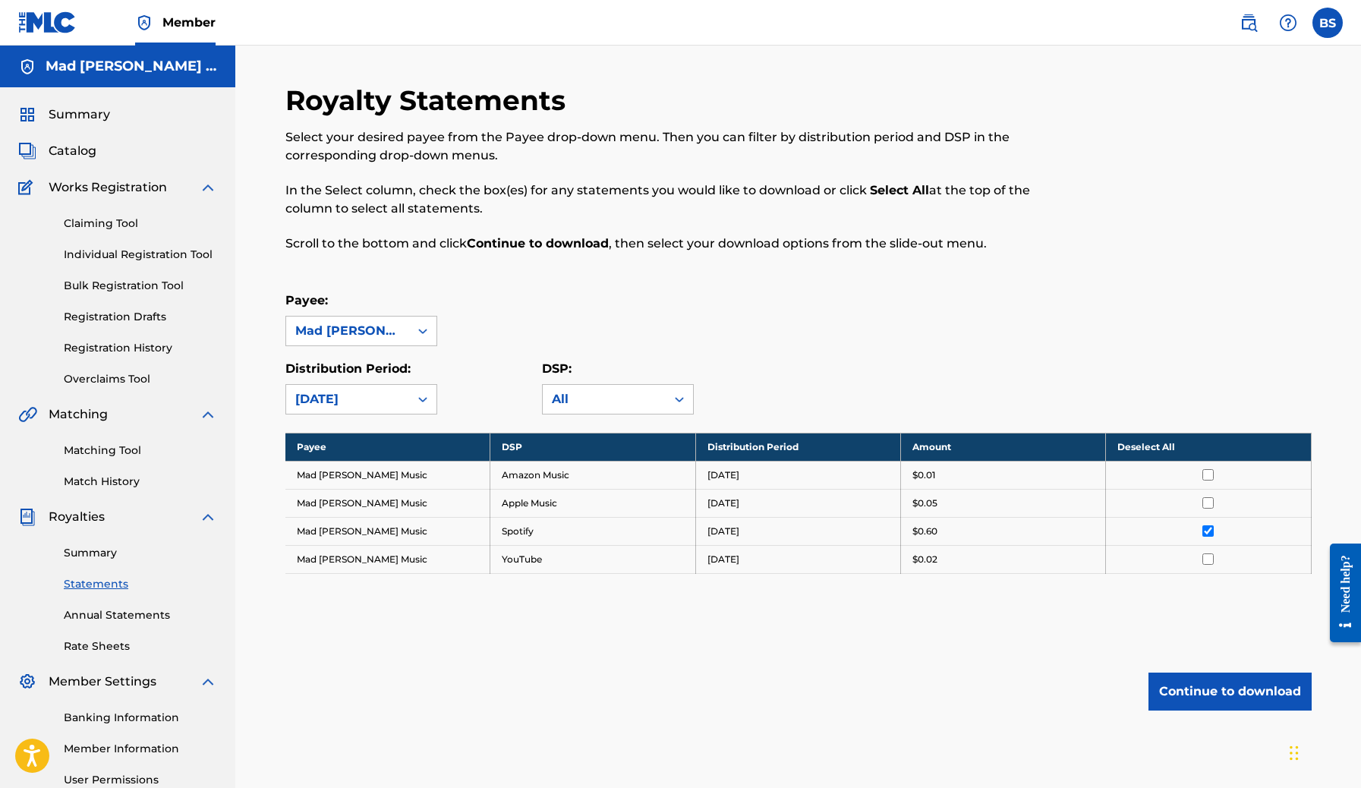
click at [49, 22] on img at bounding box center [47, 22] width 58 height 22
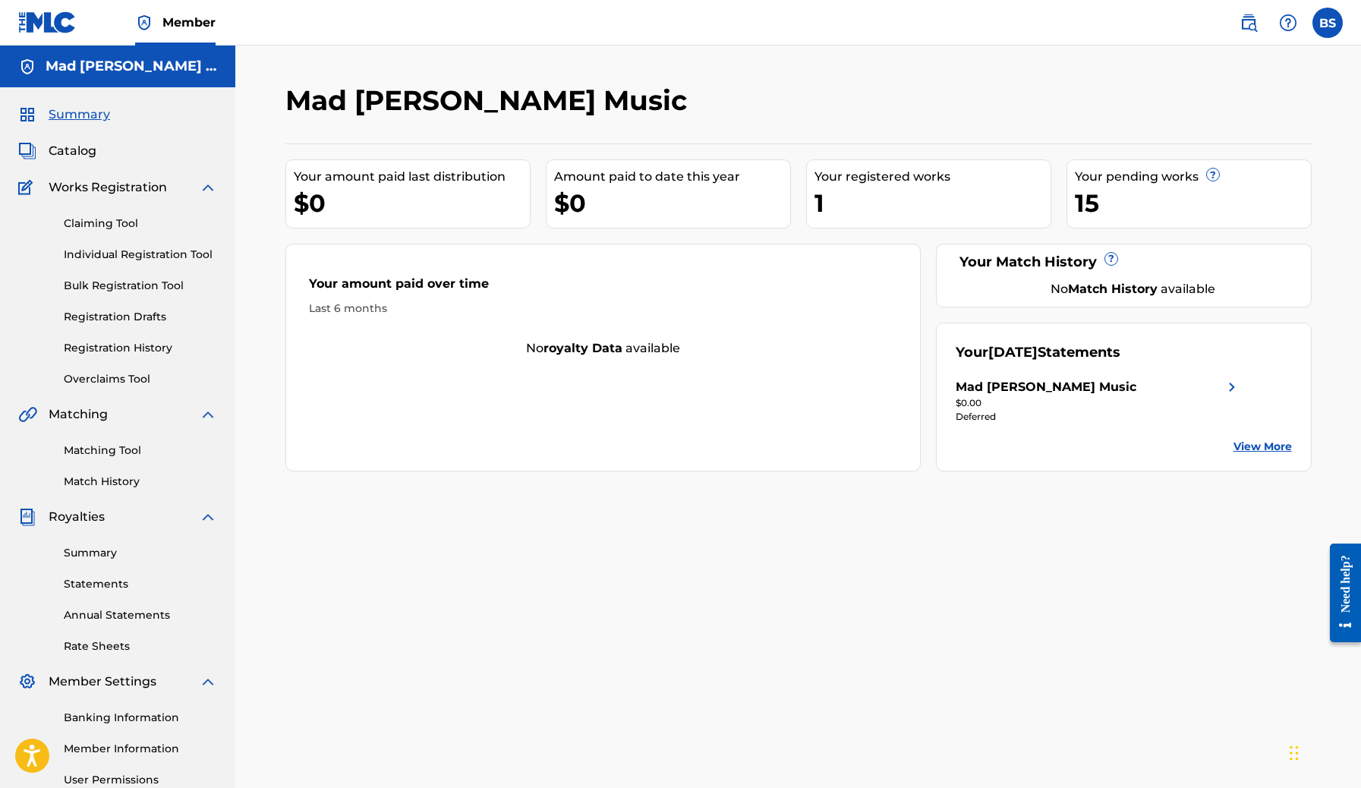
click at [1287, 20] on img at bounding box center [1288, 23] width 18 height 18
click at [1252, 21] on img at bounding box center [1248, 23] width 18 height 18
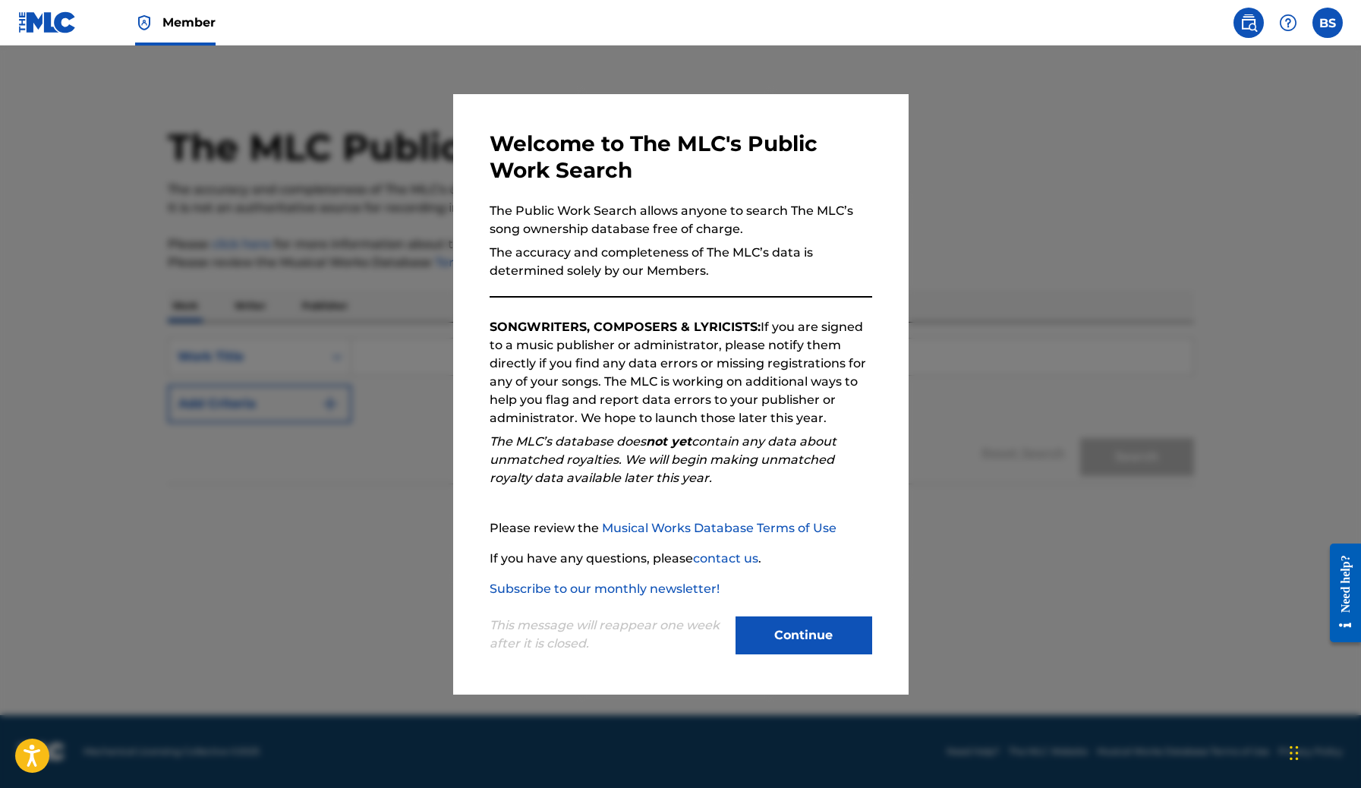
click at [970, 216] on div at bounding box center [680, 440] width 1361 height 788
